Goal: Navigation & Orientation: Find specific page/section

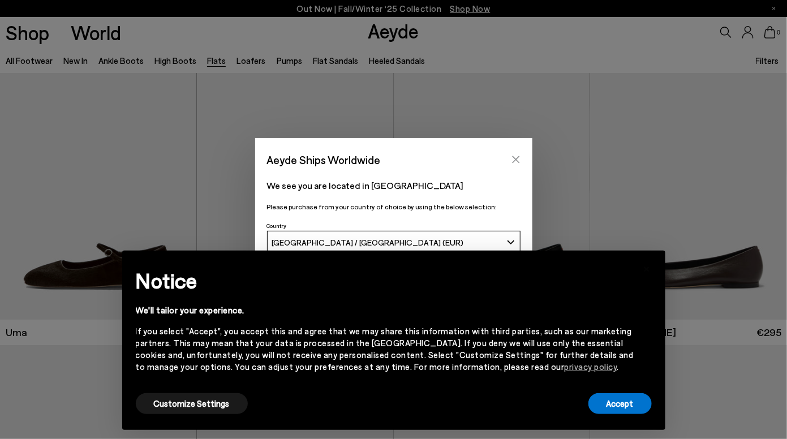
click at [516, 158] on icon "Close" at bounding box center [515, 159] width 9 height 9
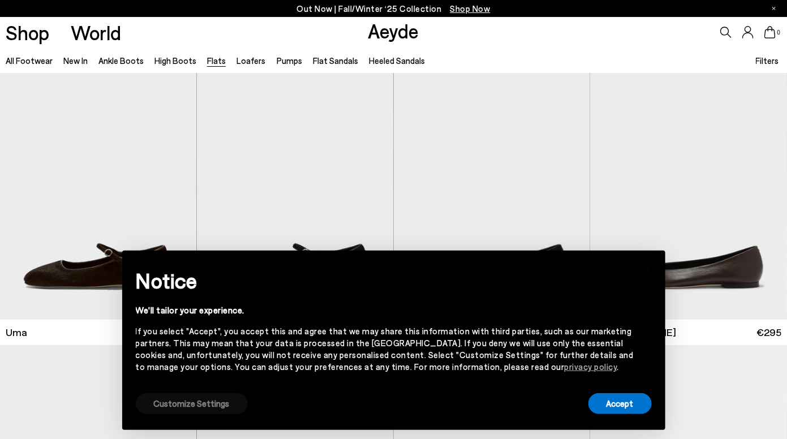
click at [207, 400] on button "Customize Settings" at bounding box center [192, 403] width 112 height 21
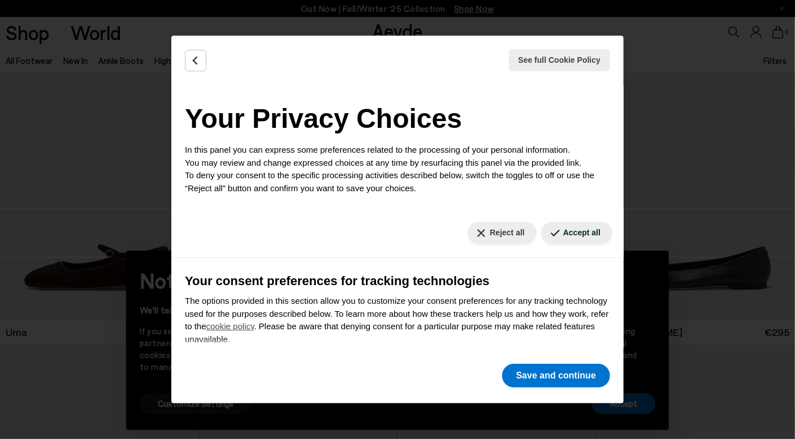
click at [483, 220] on div "Reject all Accept all" at bounding box center [397, 233] width 452 height 50
click at [482, 231] on button "Reject all" at bounding box center [502, 233] width 68 height 22
click at [538, 372] on button "Save and continue" at bounding box center [556, 376] width 108 height 24
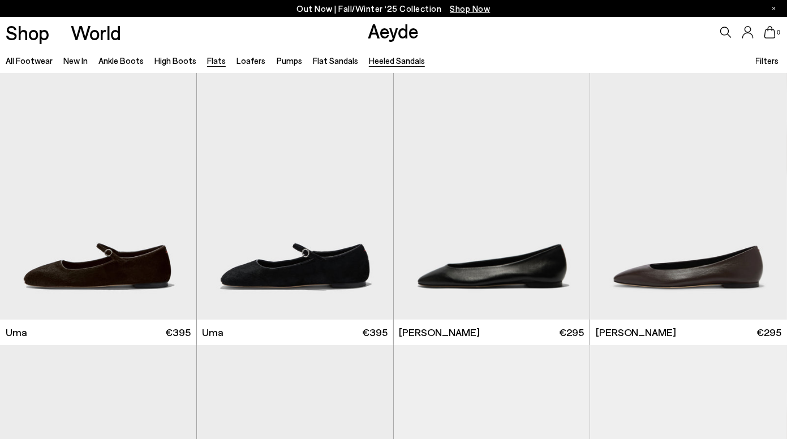
click at [373, 60] on link "Heeled Sandals" at bounding box center [397, 60] width 56 height 10
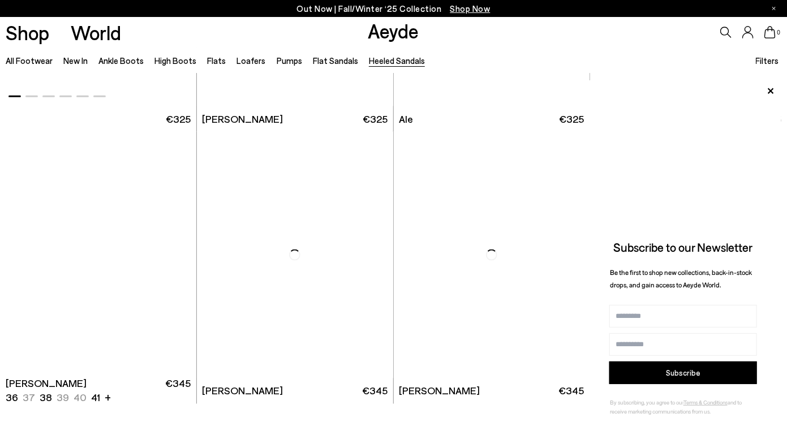
scroll to position [2610, 0]
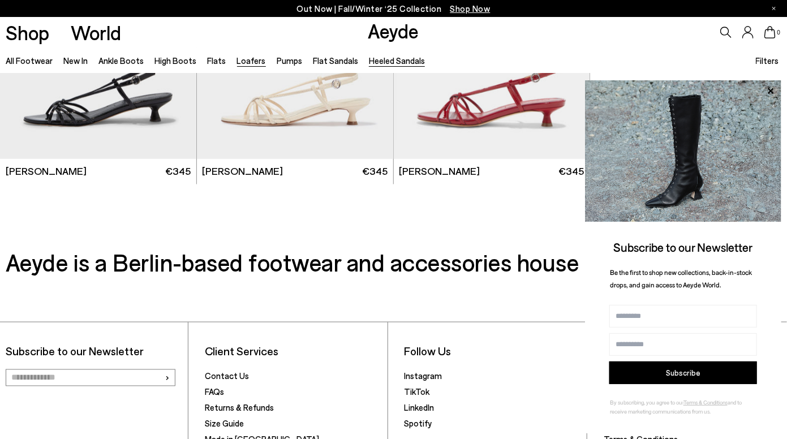
click at [239, 65] on link "Loafers" at bounding box center [251, 60] width 29 height 10
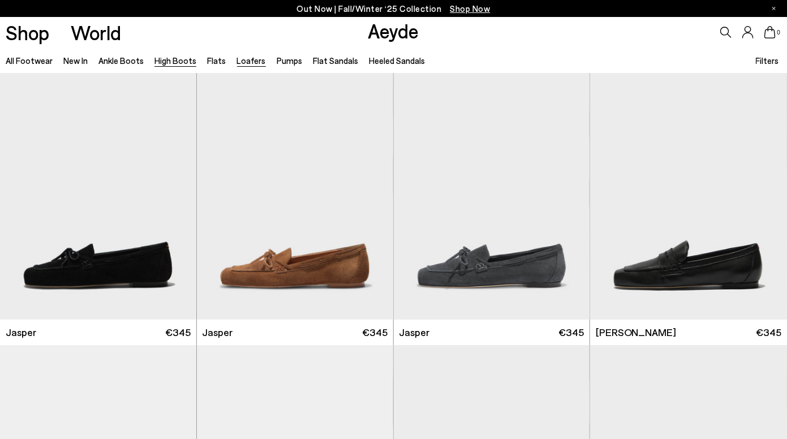
click at [165, 57] on link "High Boots" at bounding box center [175, 60] width 42 height 10
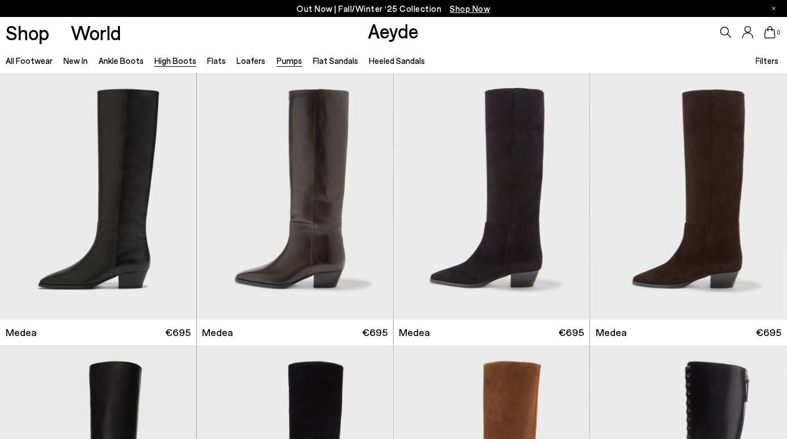
click at [277, 59] on link "Pumps" at bounding box center [289, 60] width 25 height 10
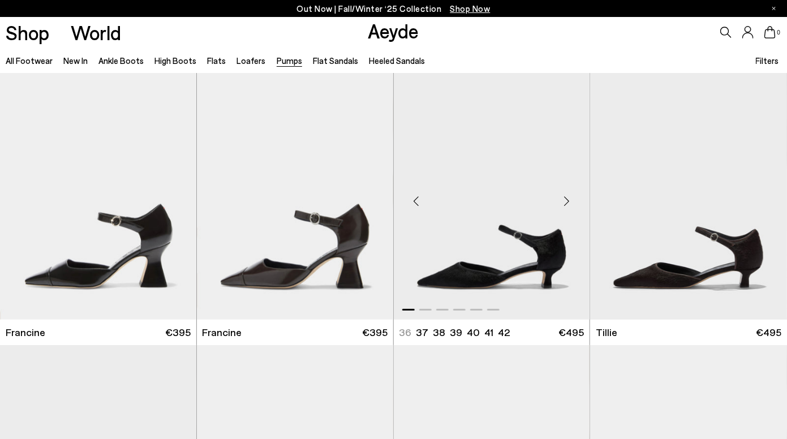
click at [564, 197] on div "Next slide" at bounding box center [567, 201] width 34 height 34
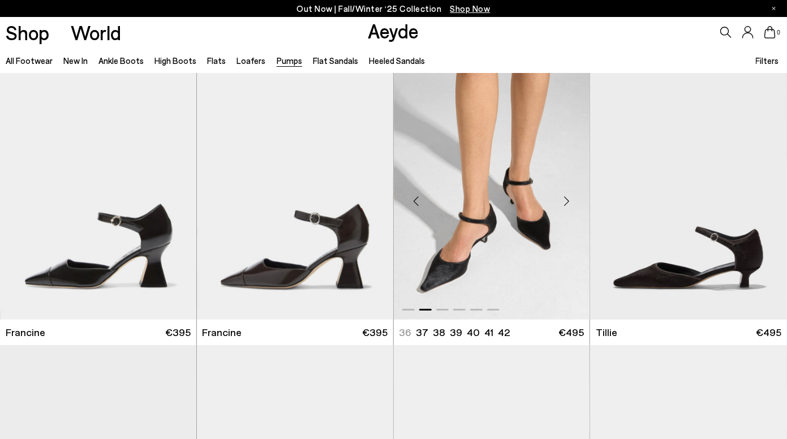
click at [564, 197] on div "Next slide" at bounding box center [567, 201] width 34 height 34
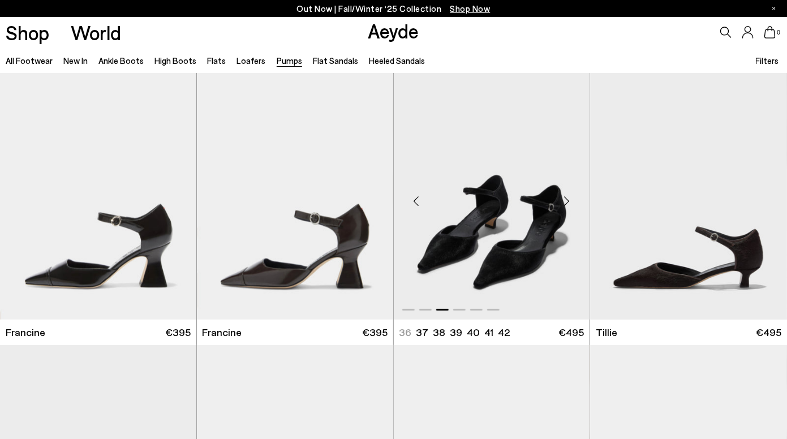
click at [564, 197] on div "Next slide" at bounding box center [567, 201] width 34 height 34
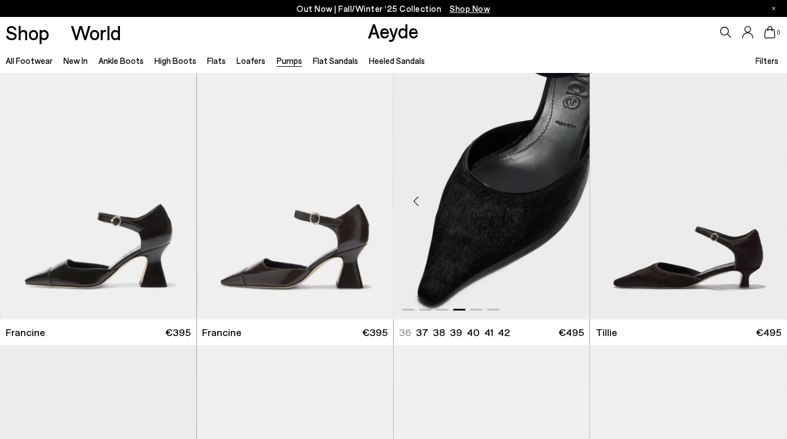
scroll to position [268, 0]
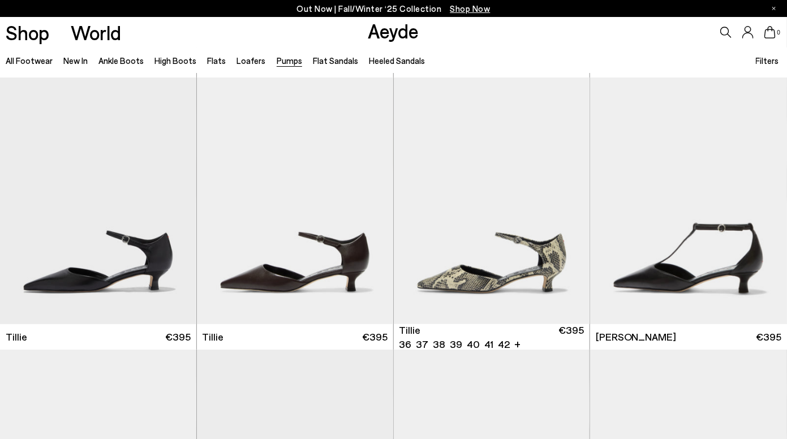
scroll to position [519, 0]
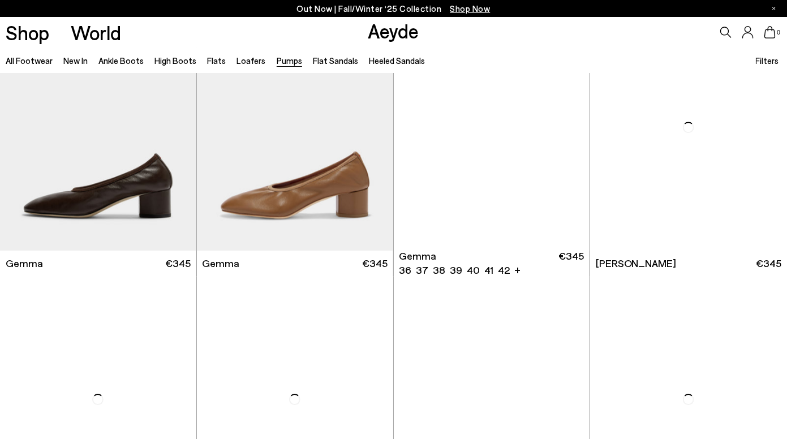
scroll to position [3027, 0]
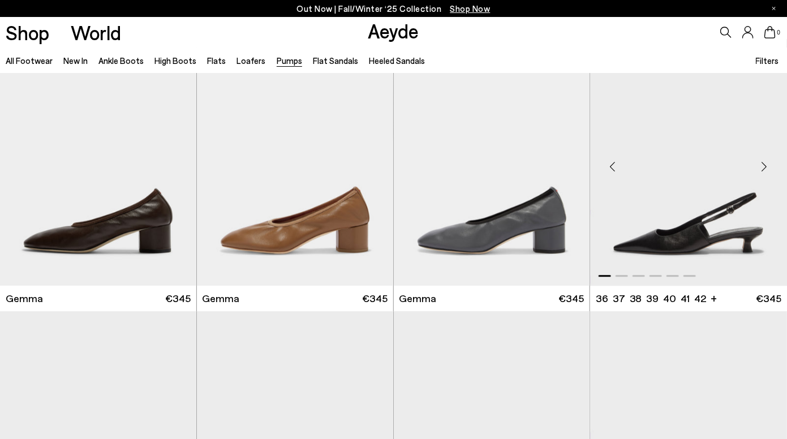
click at [765, 163] on div "Next slide" at bounding box center [764, 167] width 34 height 34
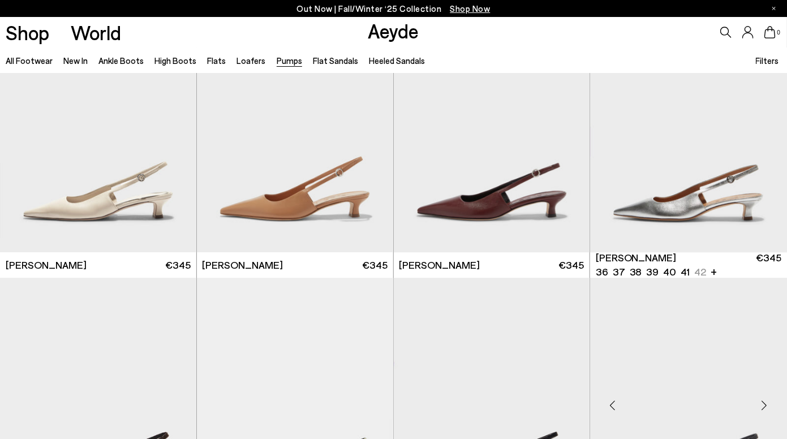
scroll to position [3487, 0]
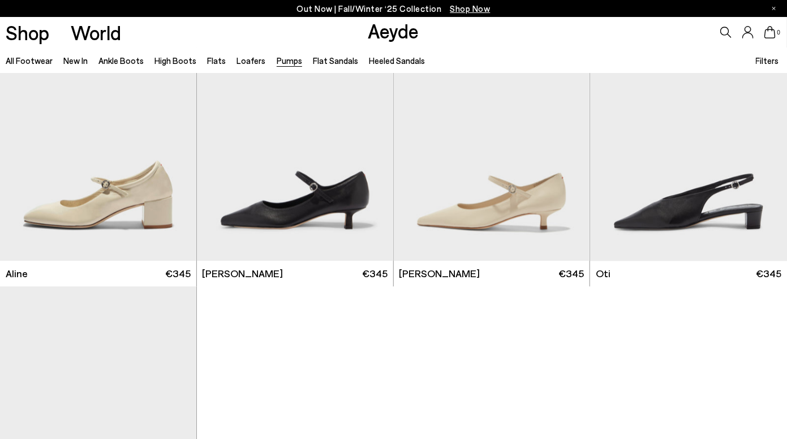
scroll to position [4666, 0]
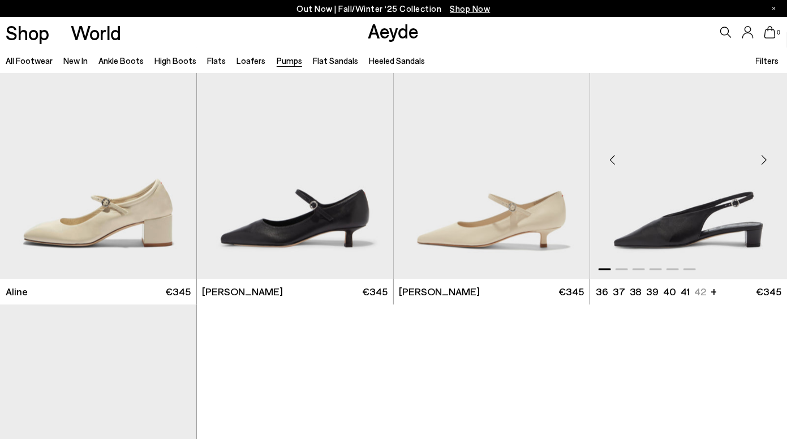
click at [764, 158] on div "Next slide" at bounding box center [764, 160] width 34 height 34
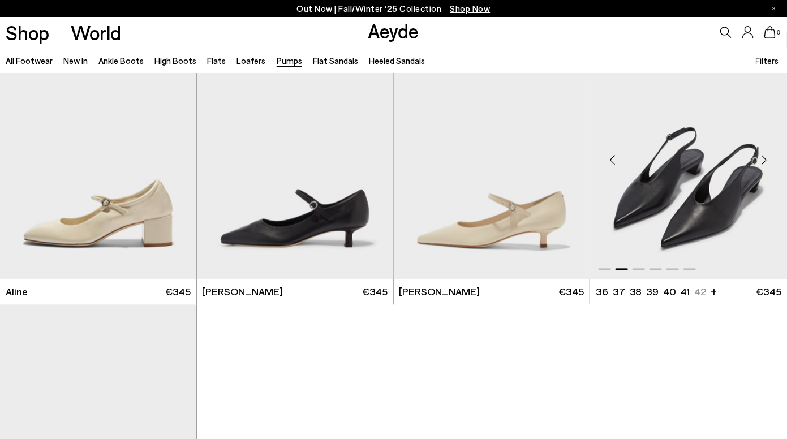
click at [764, 158] on div "Next slide" at bounding box center [764, 160] width 34 height 34
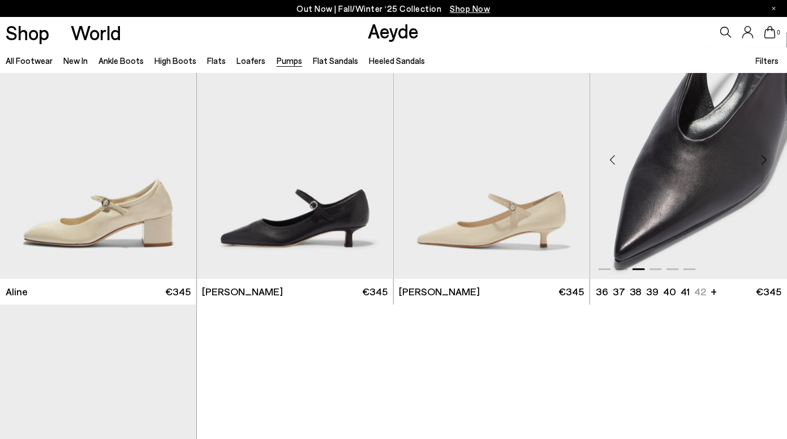
click at [764, 158] on div "Next slide" at bounding box center [764, 160] width 34 height 34
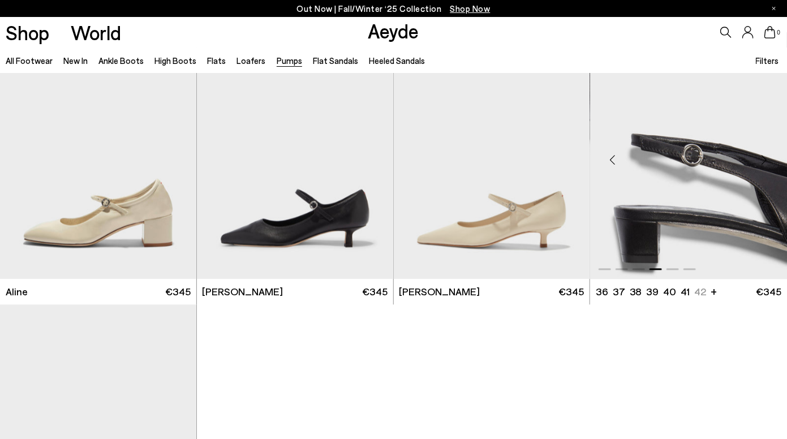
click at [764, 158] on div "Next slide" at bounding box center [764, 160] width 34 height 34
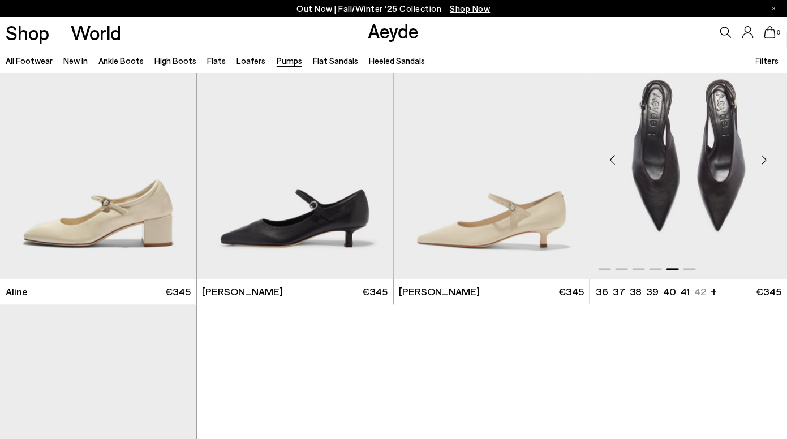
click at [764, 158] on div "Next slide" at bounding box center [764, 160] width 34 height 34
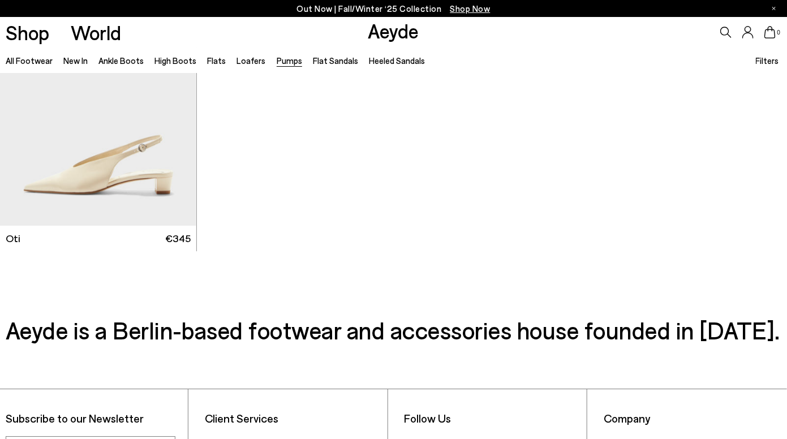
scroll to position [4991, 0]
